Goal: Information Seeking & Learning: Compare options

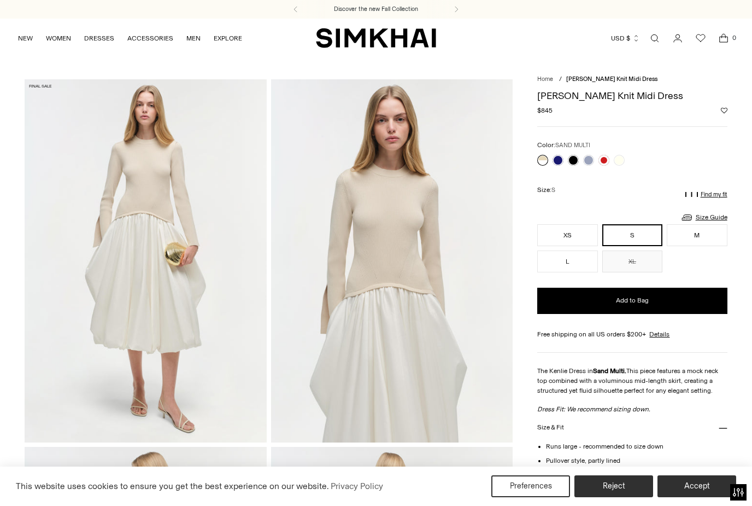
click at [379, 262] on img at bounding box center [392, 260] width 242 height 362
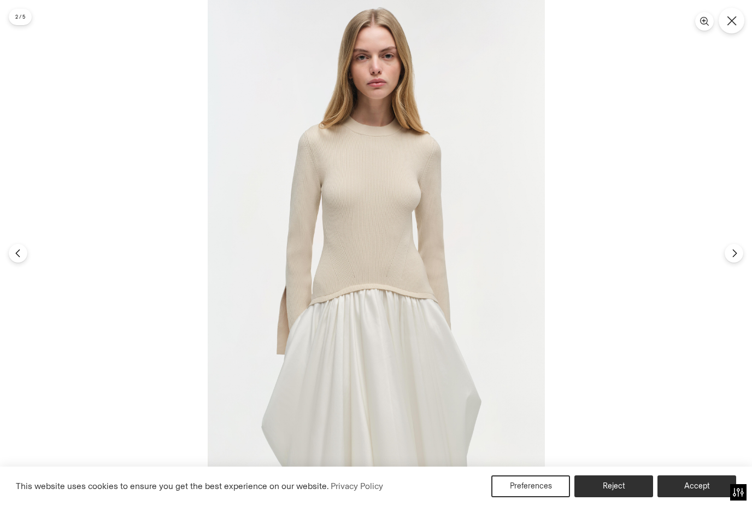
click at [724, 15] on button "Close" at bounding box center [732, 21] width 26 height 26
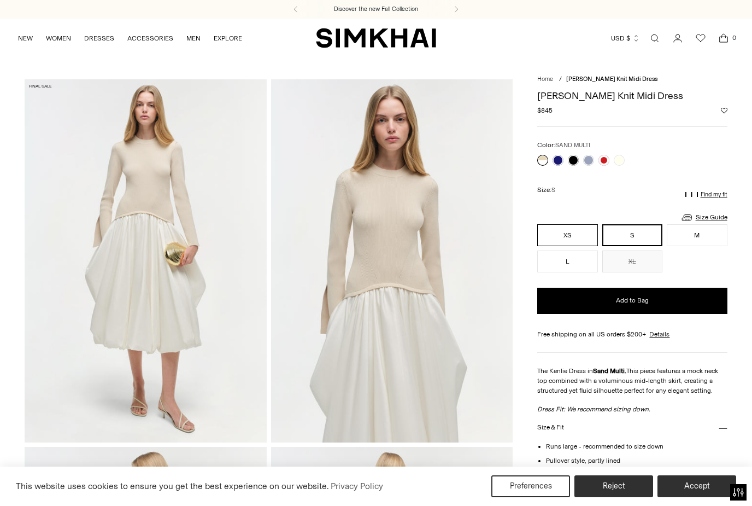
click at [577, 230] on button "XS" at bounding box center [567, 235] width 60 height 22
click at [622, 155] on link at bounding box center [619, 160] width 11 height 11
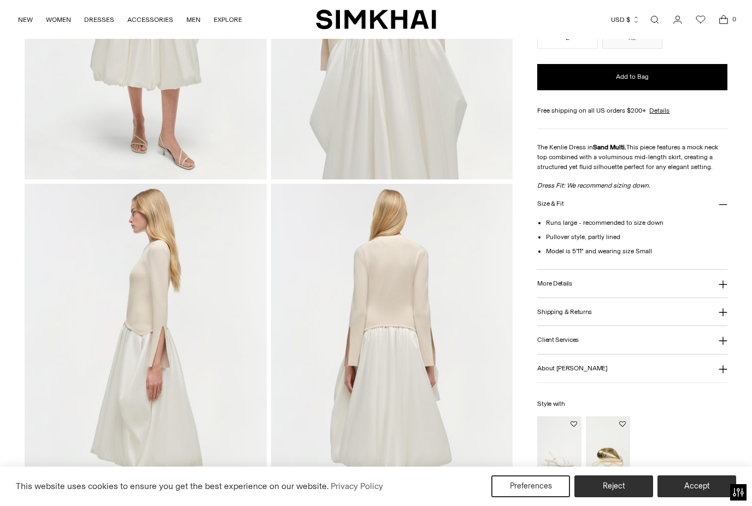
scroll to position [280, 0]
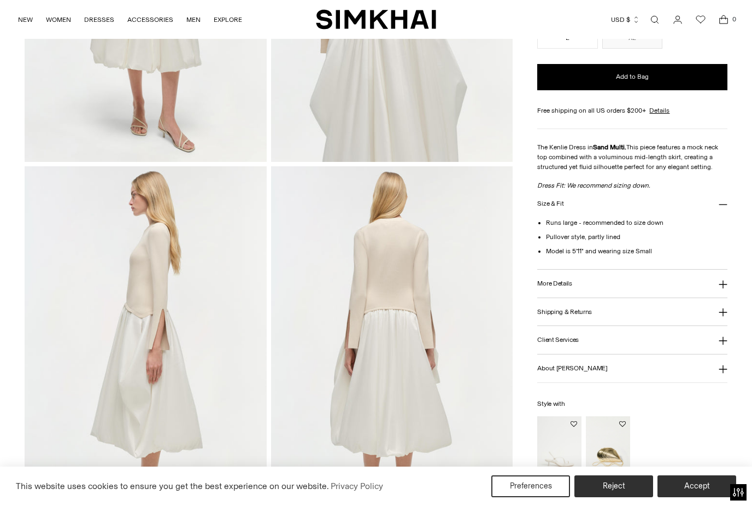
click at [717, 288] on button "More Details" at bounding box center [632, 284] width 190 height 28
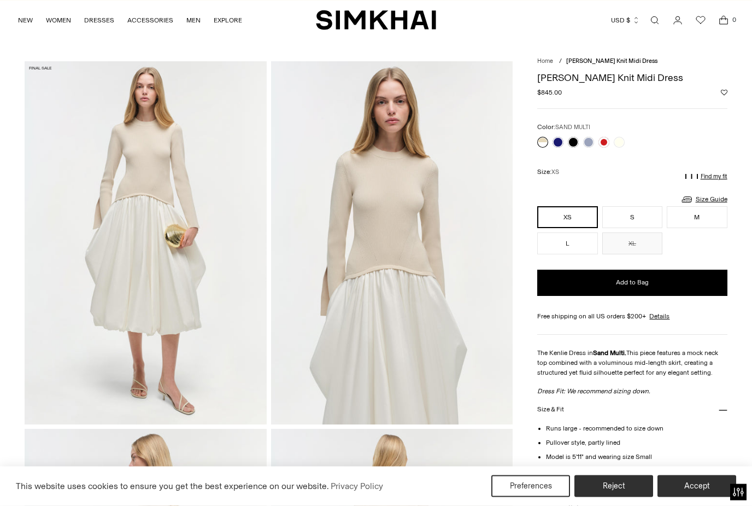
scroll to position [0, 0]
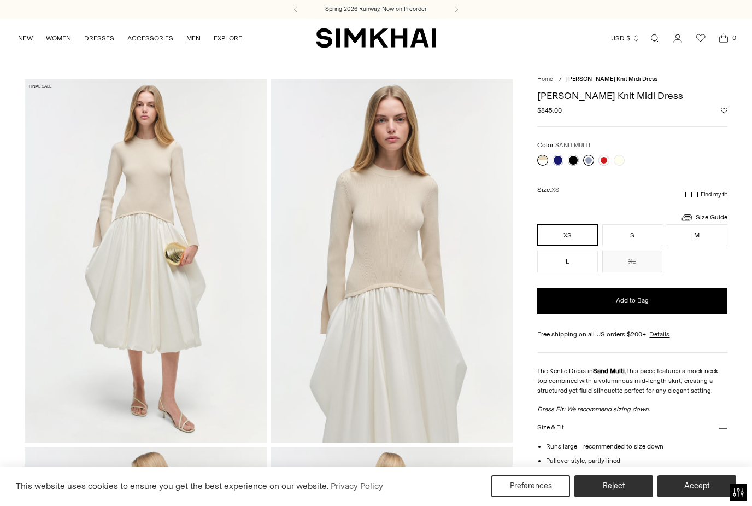
click at [585, 160] on link at bounding box center [588, 160] width 11 height 11
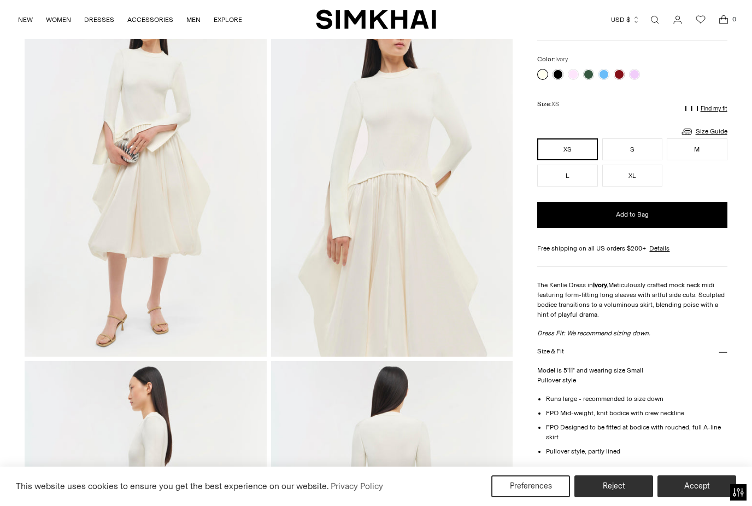
scroll to position [89, 0]
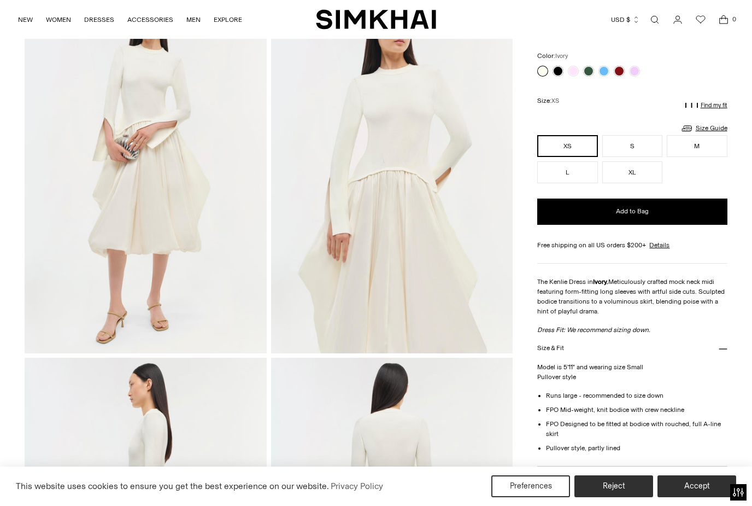
click at [717, 483] on button "More Details" at bounding box center [632, 480] width 190 height 28
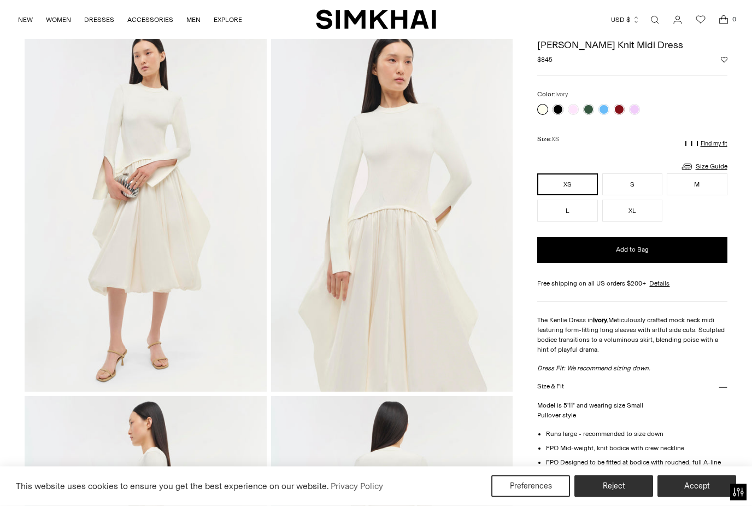
scroll to position [0, 0]
